Goal: Task Accomplishment & Management: Use online tool/utility

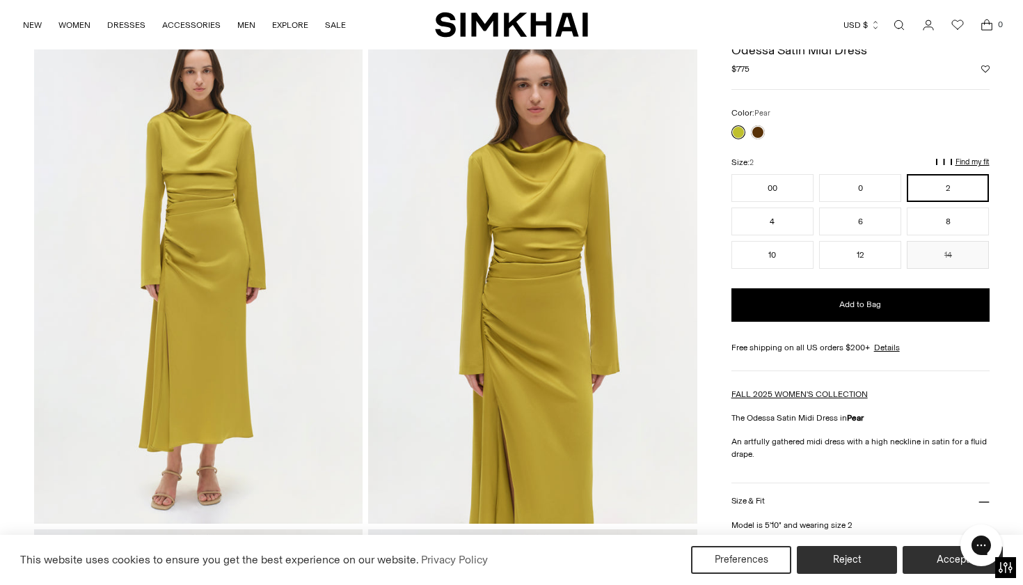
scroll to position [72, 0]
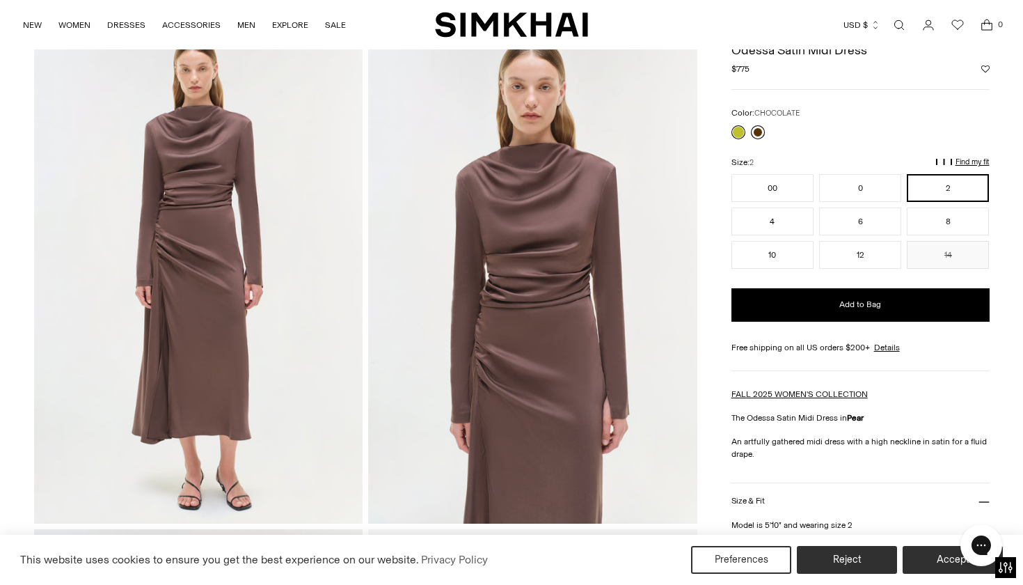
click at [759, 130] on link at bounding box center [758, 132] width 14 height 14
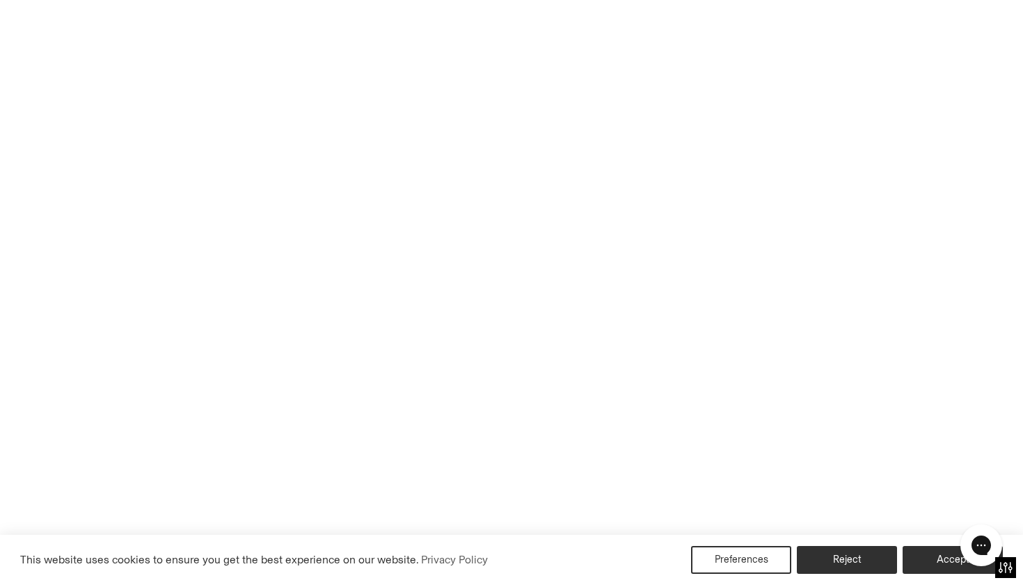
click at [759, 130] on link at bounding box center [758, 132] width 14 height 14
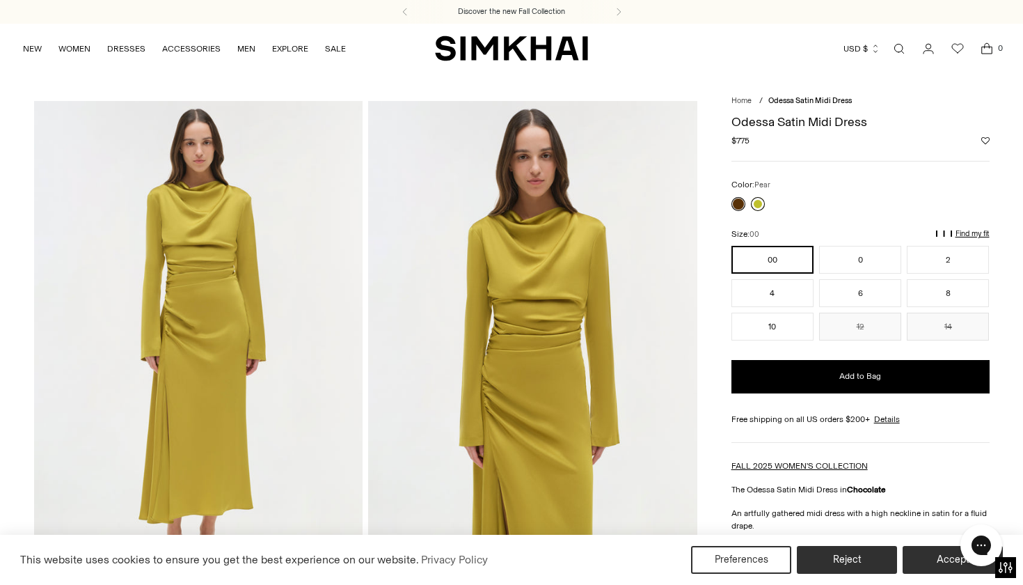
click at [754, 205] on link at bounding box center [758, 204] width 14 height 14
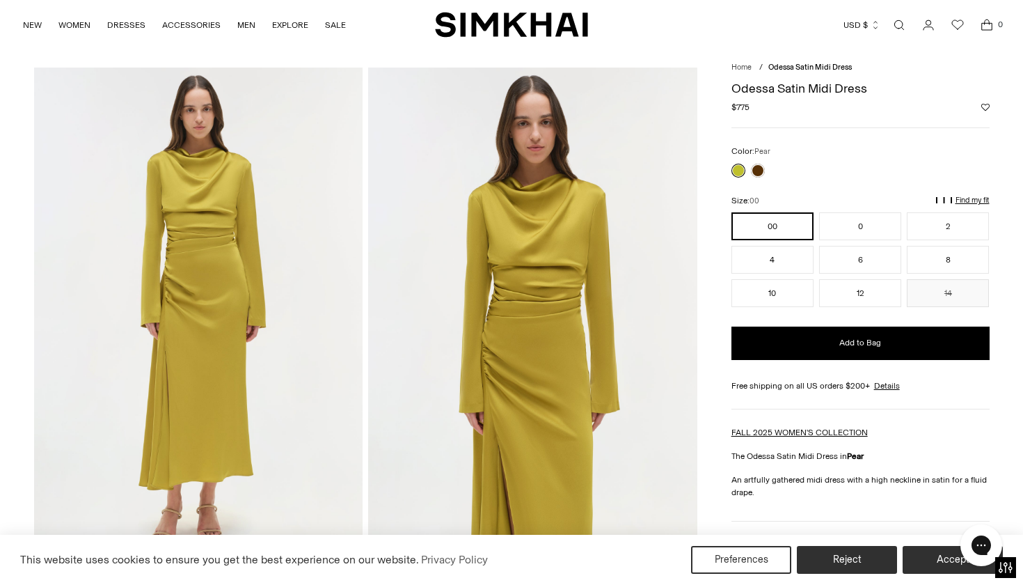
scroll to position [35, 0]
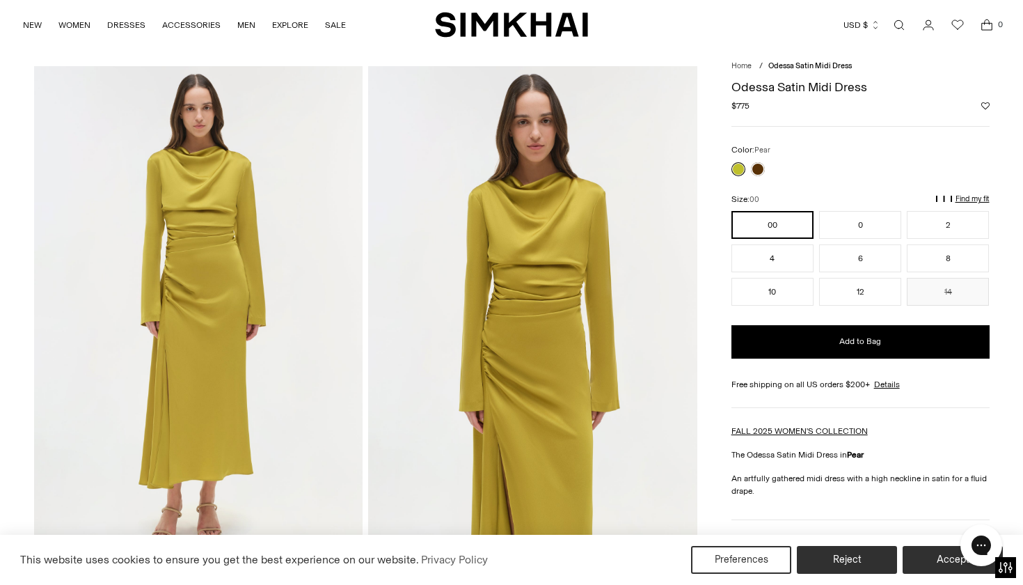
click at [979, 195] on p "Find my fit" at bounding box center [973, 199] width 34 height 8
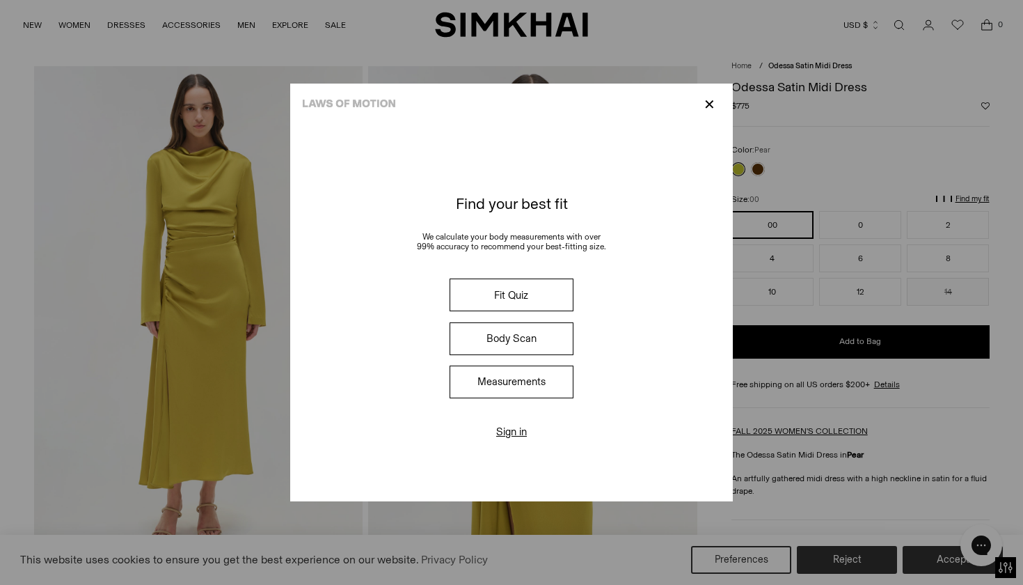
click at [538, 381] on button "Measurements" at bounding box center [512, 381] width 124 height 33
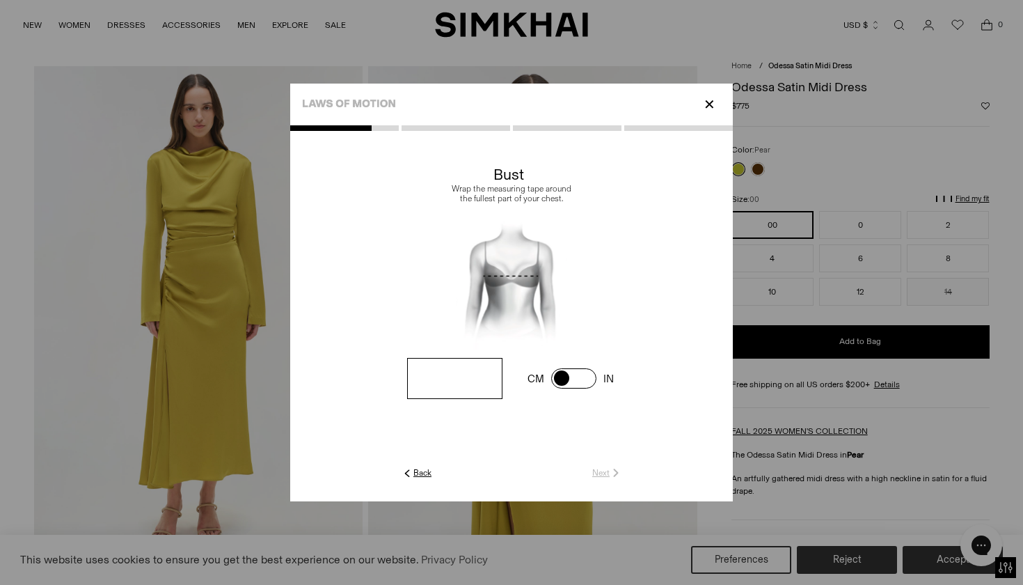
click at [472, 381] on input "number" at bounding box center [454, 378] width 95 height 41
type input "**"
click at [597, 473] on link "Next" at bounding box center [607, 472] width 30 height 13
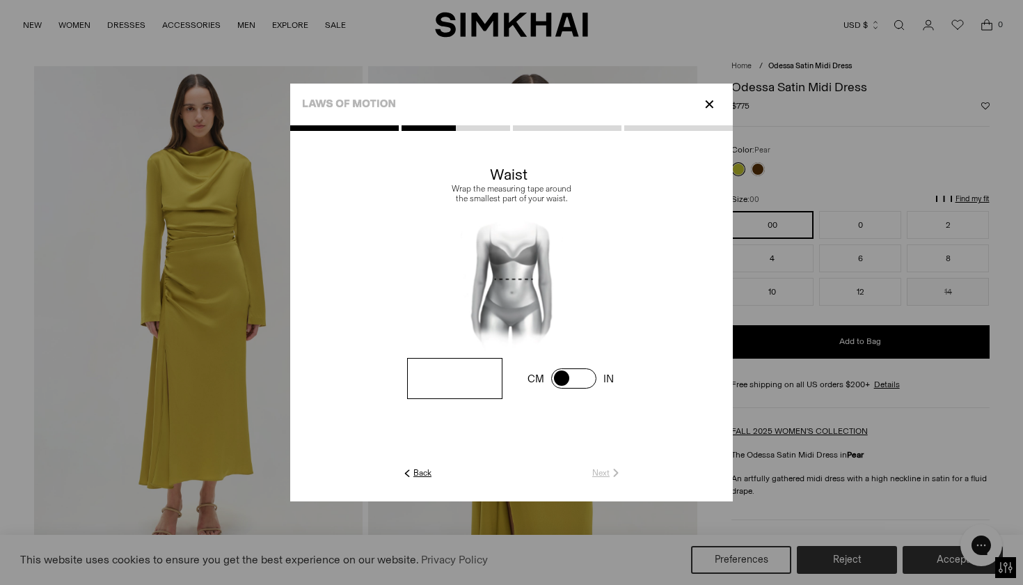
click at [468, 380] on input "number" at bounding box center [454, 378] width 95 height 41
type input "**"
click at [598, 475] on link "Next" at bounding box center [607, 472] width 30 height 13
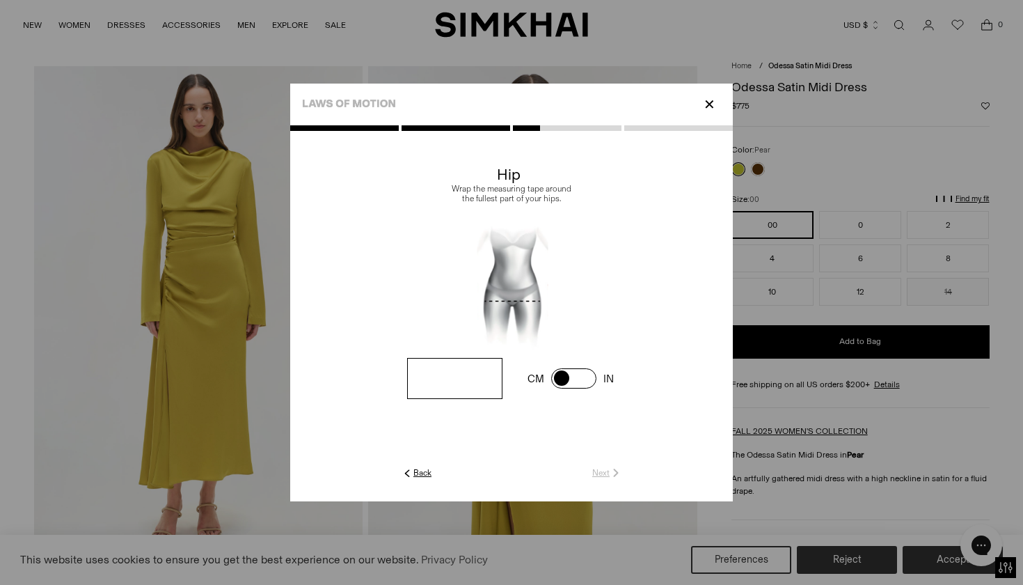
click at [463, 385] on input "number" at bounding box center [454, 378] width 95 height 41
type input "**"
click at [616, 475] on img at bounding box center [616, 472] width 13 height 13
click at [604, 473] on link "Skip" at bounding box center [607, 472] width 29 height 13
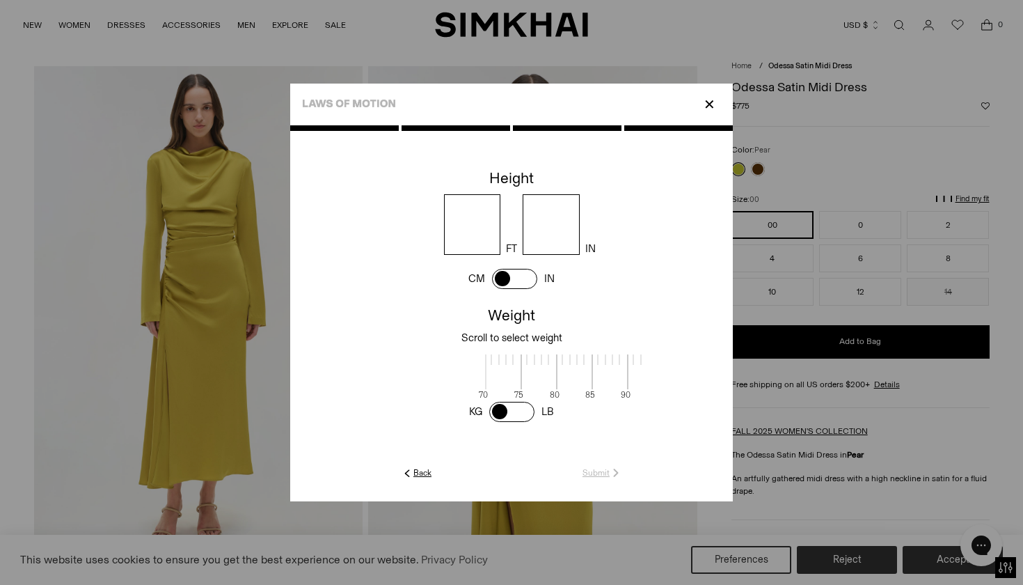
scroll to position [3, 452]
click at [467, 216] on input "number" at bounding box center [472, 224] width 57 height 61
type input "*"
click at [542, 221] on input "number" at bounding box center [551, 224] width 57 height 61
type input "*"
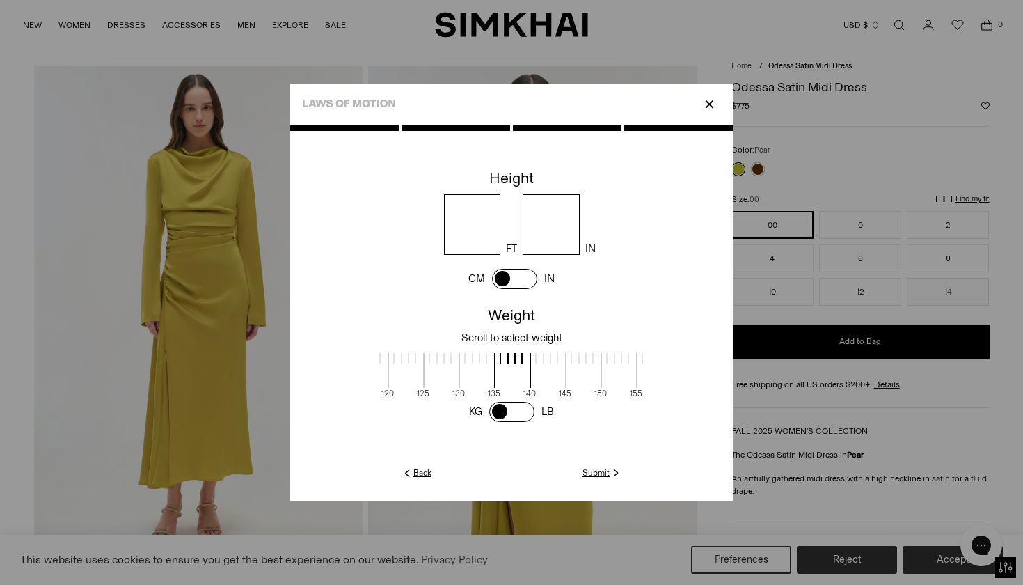
click at [656, 353] on cc-weight at bounding box center [511, 363] width 443 height 123
click at [656, 352] on cc-weight at bounding box center [511, 363] width 443 height 123
click at [636, 357] on div at bounding box center [636, 358] width 1 height 10
click at [606, 356] on div at bounding box center [611, 358] width 35 height 10
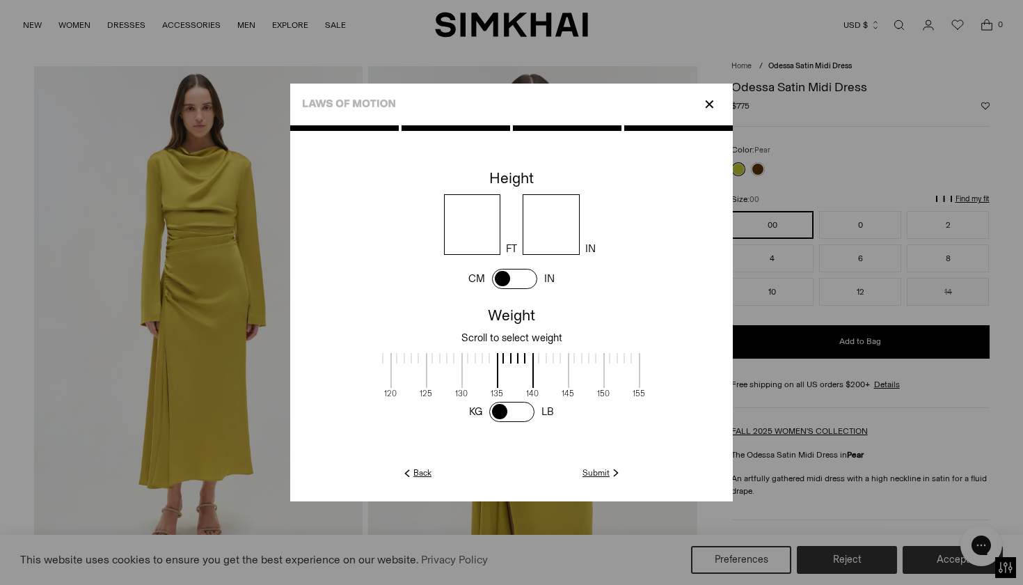
scroll to position [3, 443]
click at [455, 356] on div at bounding box center [449, 358] width 35 height 10
click at [411, 361] on div at bounding box center [411, 358] width 1 height 10
click at [396, 358] on div at bounding box center [379, 358] width 35 height 10
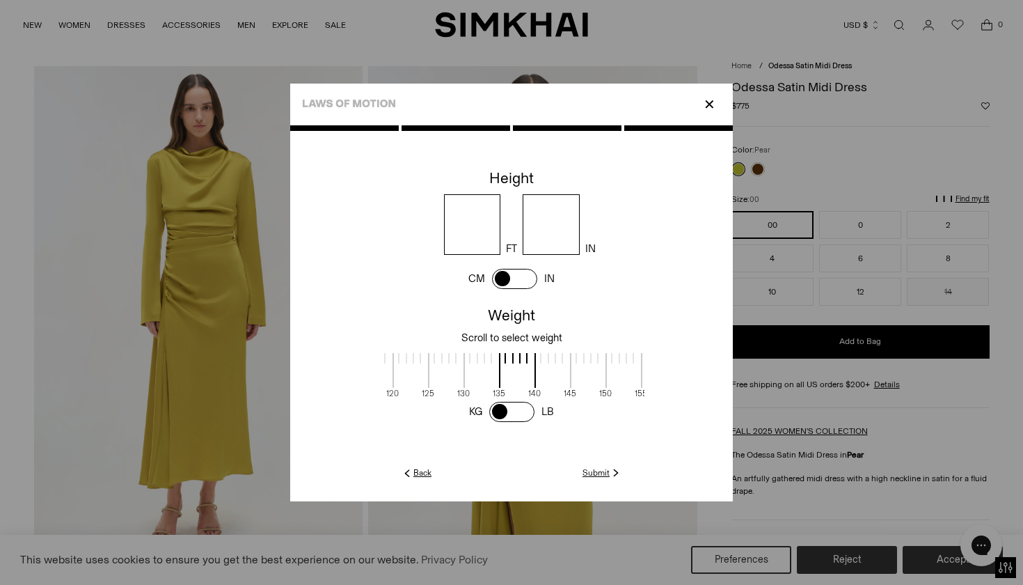
scroll to position [3, 448]
click at [634, 363] on span at bounding box center [624, 370] width 37 height 35
click at [597, 475] on link "Submit" at bounding box center [603, 472] width 40 height 13
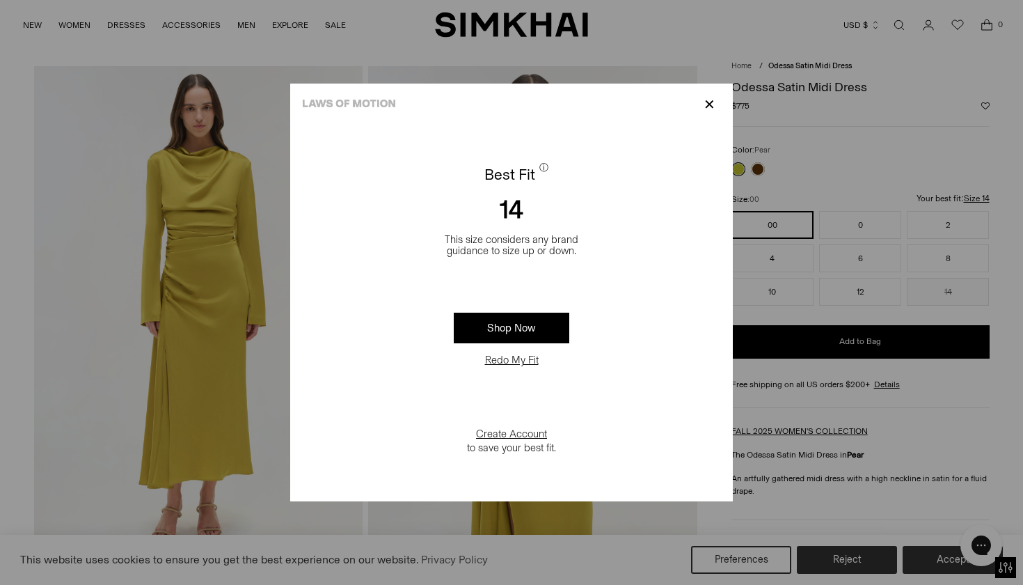
click at [711, 104] on p "✕" at bounding box center [709, 105] width 19 height 24
